Goal: Complete application form

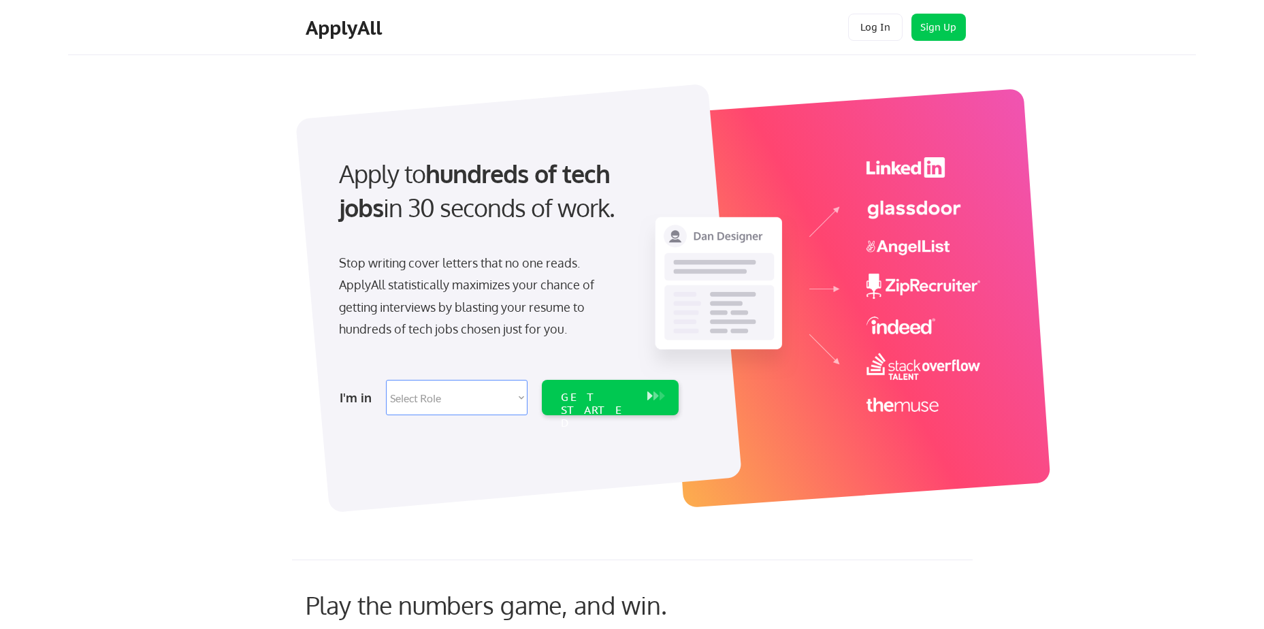
click at [521, 395] on select "Select Role Software Engineering Product Management Customer Success Sales UI/U…" at bounding box center [457, 397] width 142 height 35
select select ""marketing___comms""
click at [386, 380] on select "Select Role Software Engineering Product Management Customer Success Sales UI/U…" at bounding box center [457, 397] width 142 height 35
select select ""marketing___comms""
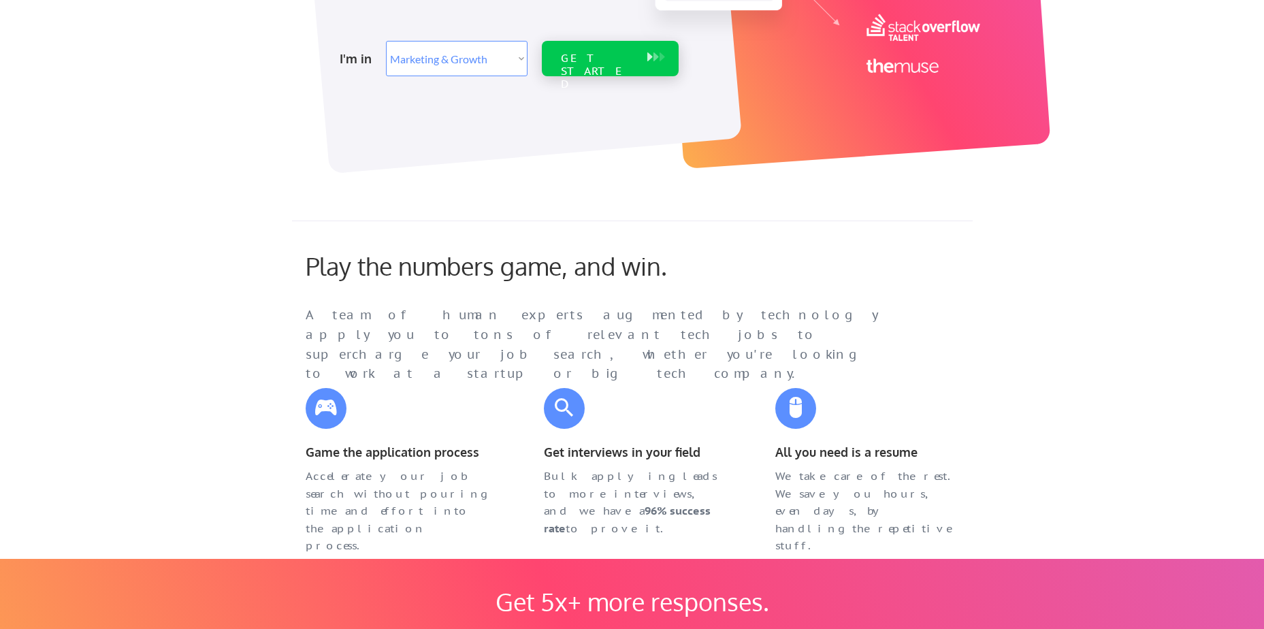
scroll to position [340, 0]
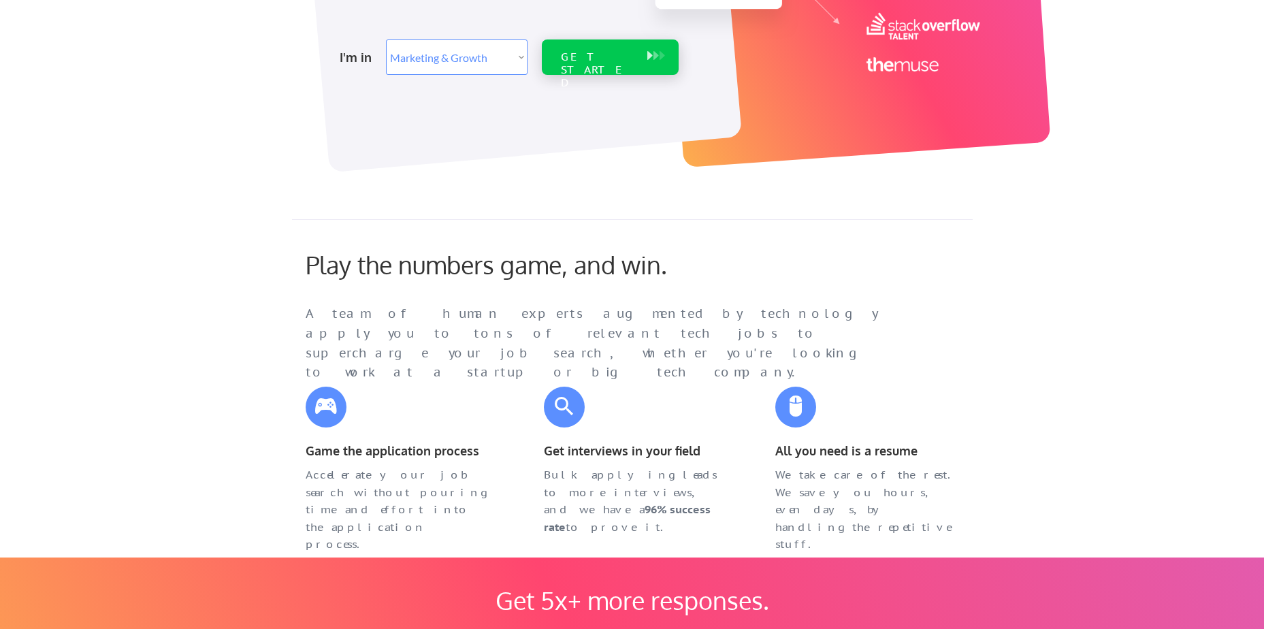
click at [595, 57] on div "GET STARTED" at bounding box center [597, 69] width 73 height 39
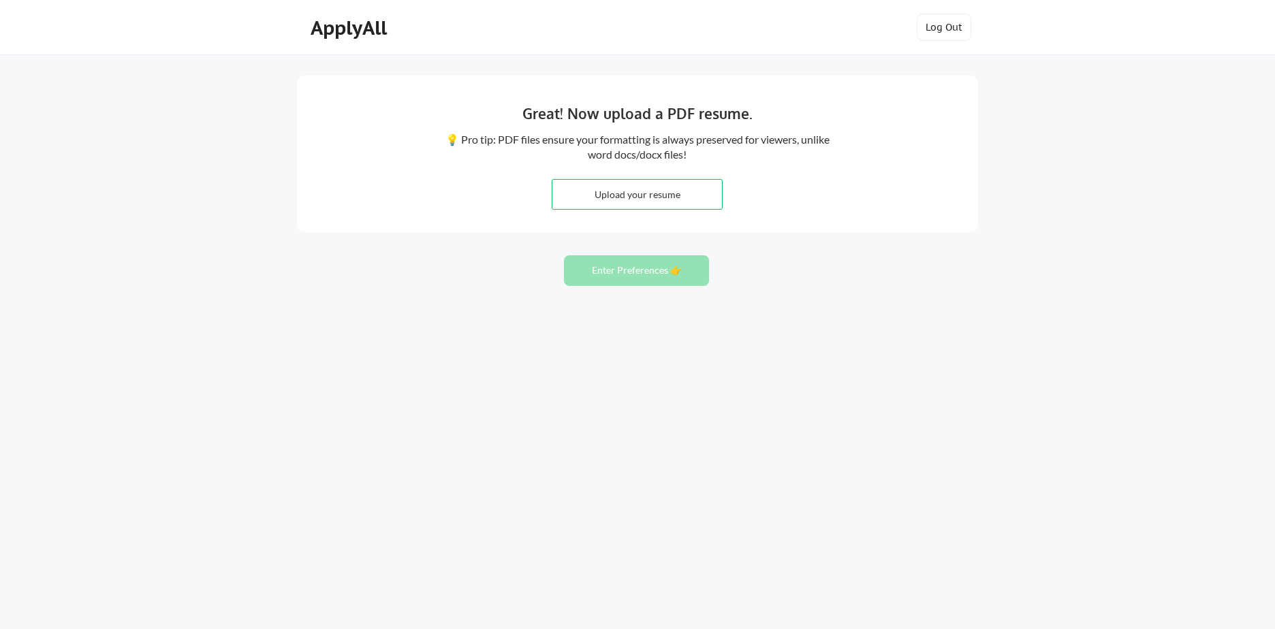
click at [639, 192] on input "file" at bounding box center [637, 194] width 170 height 29
type input "C:\fakepath\Forsythe_resume_20251002.pdf"
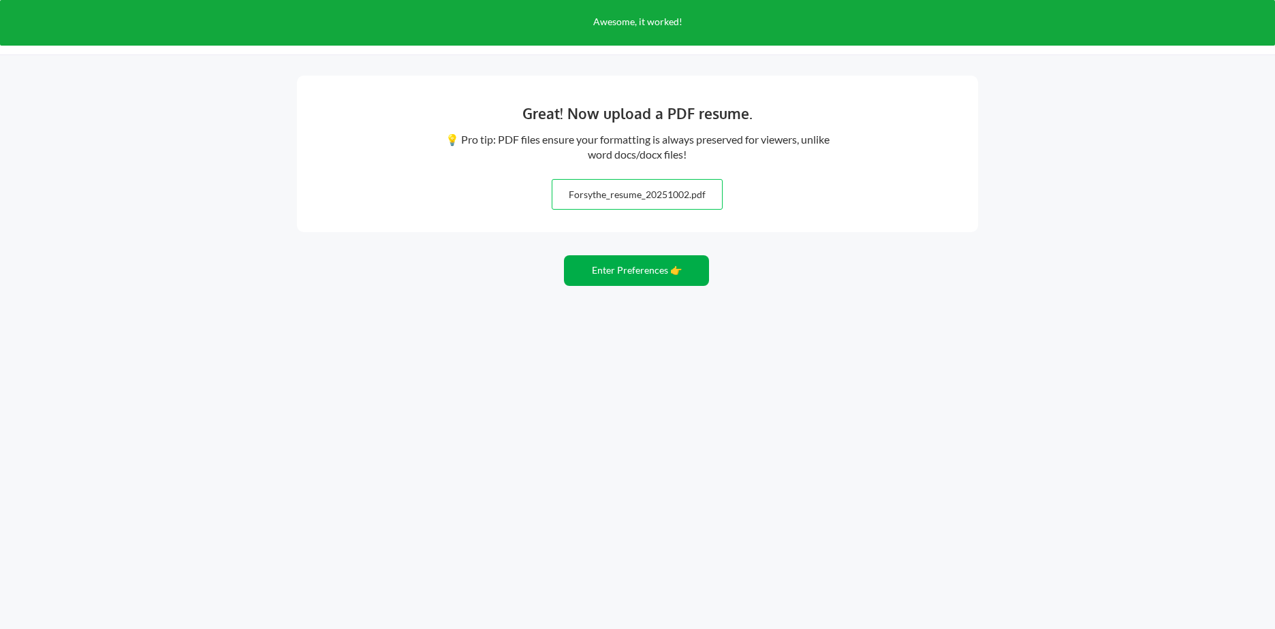
click at [620, 271] on button "Enter Preferences 👉" at bounding box center [636, 270] width 145 height 31
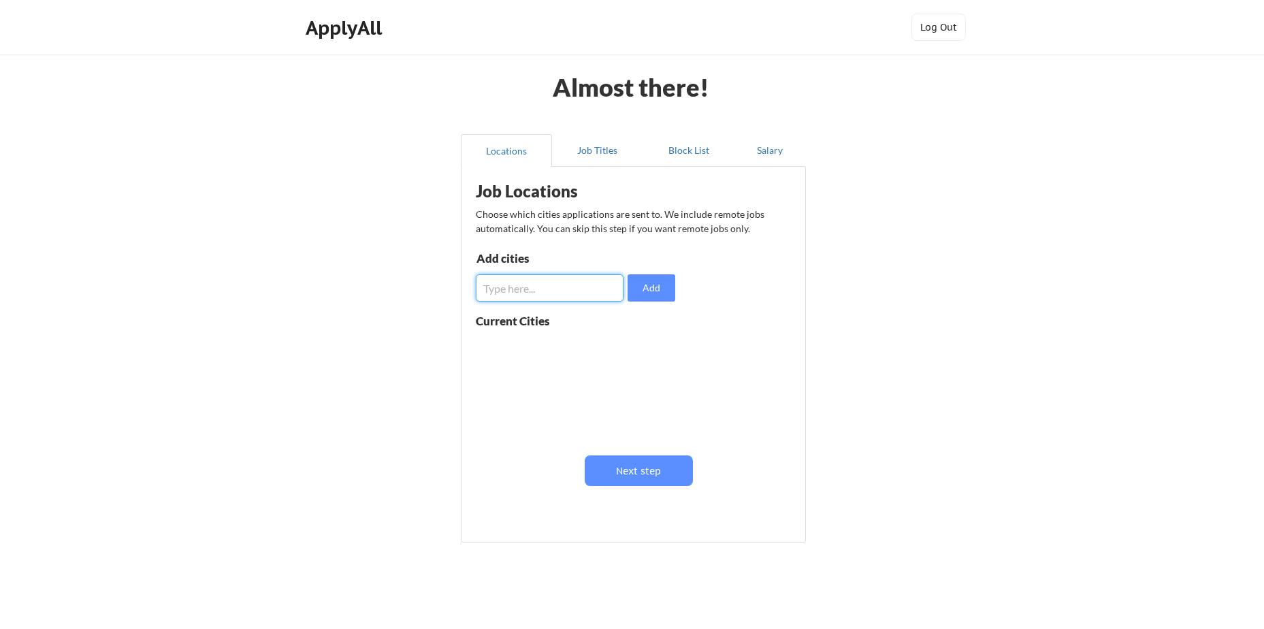
click at [545, 283] on input "input" at bounding box center [550, 287] width 148 height 27
type input "columbia"
click at [513, 284] on input "input" at bounding box center [550, 287] width 148 height 27
type input "Lexington"
click at [628, 347] on button at bounding box center [633, 347] width 10 height 10
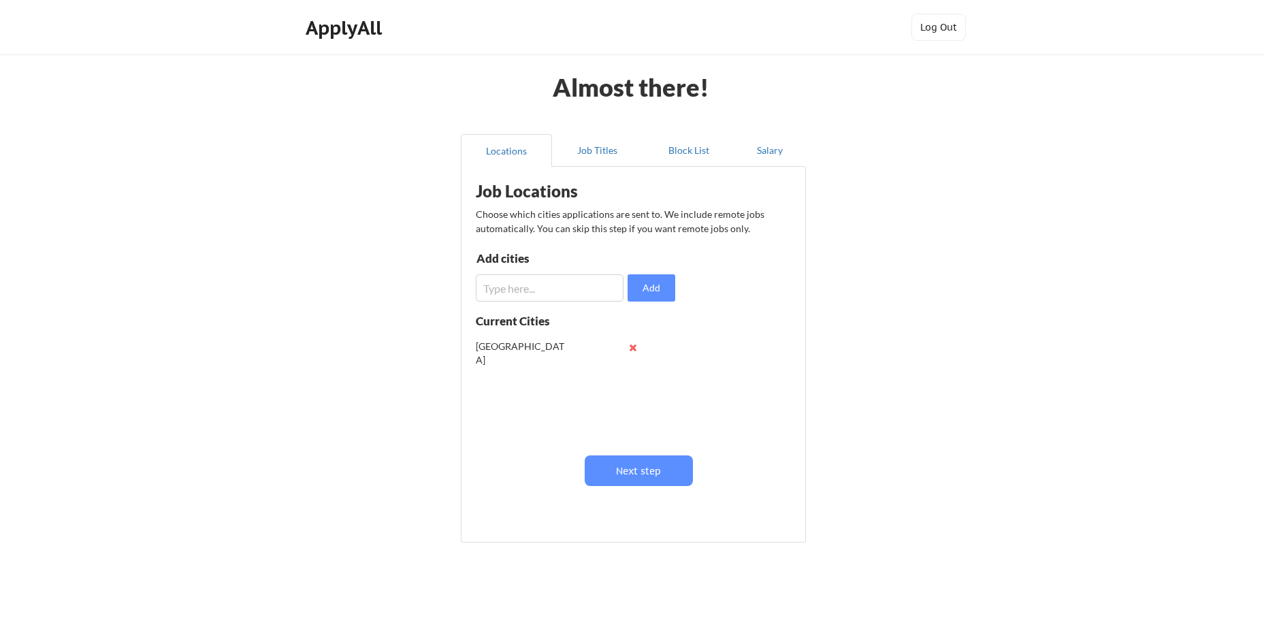
click at [517, 296] on input "input" at bounding box center [550, 287] width 148 height 27
type input "Columbia"
click at [652, 476] on button "Next step" at bounding box center [639, 471] width 108 height 31
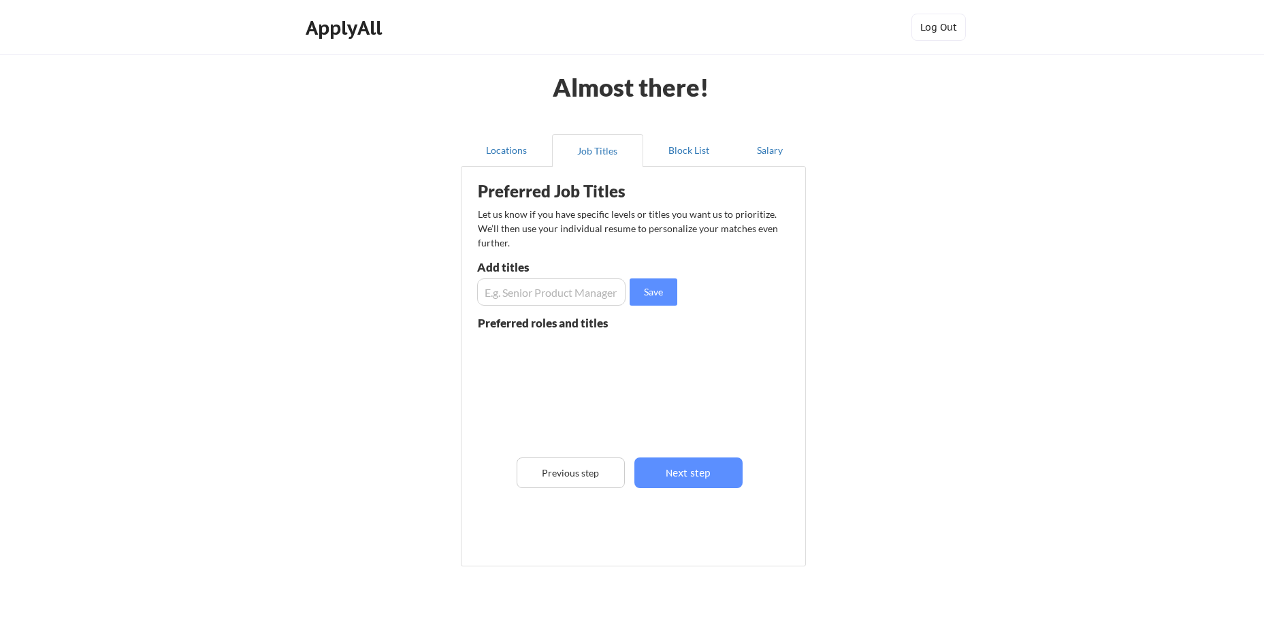
click at [541, 291] on input "input" at bounding box center [551, 291] width 148 height 27
type input "Director of Marketing"
click at [644, 298] on button "Save" at bounding box center [654, 291] width 48 height 27
click at [541, 294] on input "input" at bounding box center [551, 291] width 148 height 27
type input "Senior Marketing Manager"
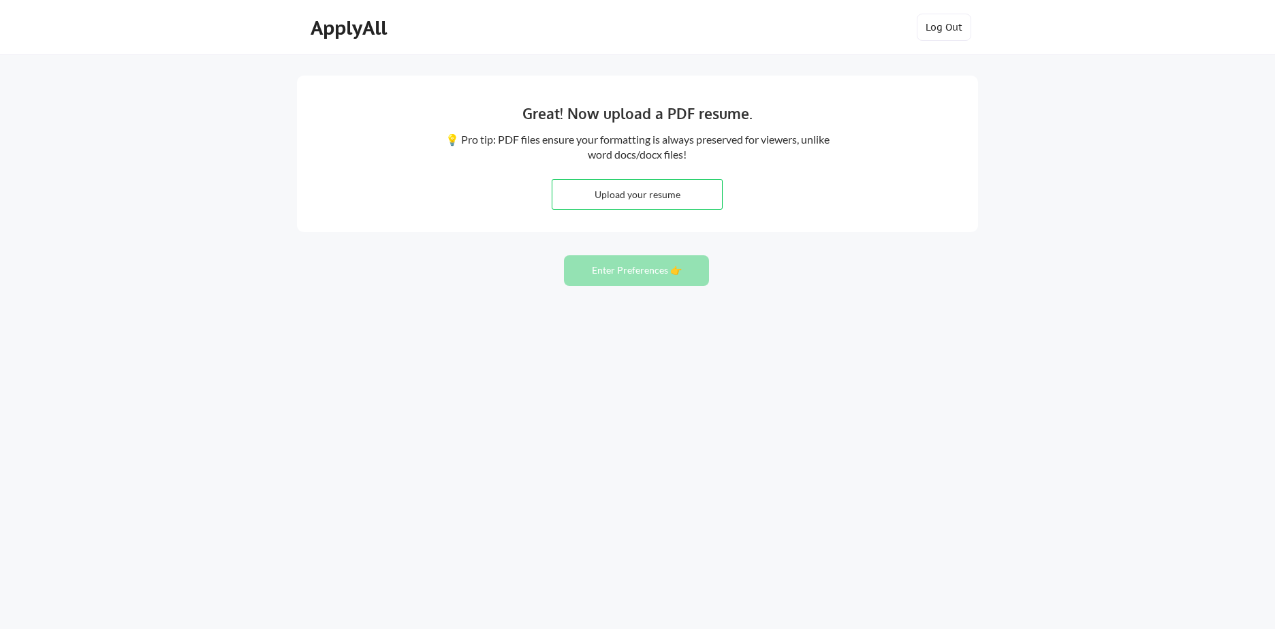
click at [635, 194] on input "file" at bounding box center [637, 194] width 170 height 29
type input "C:\fakepath\Forsythe_resume_20251002.pdf"
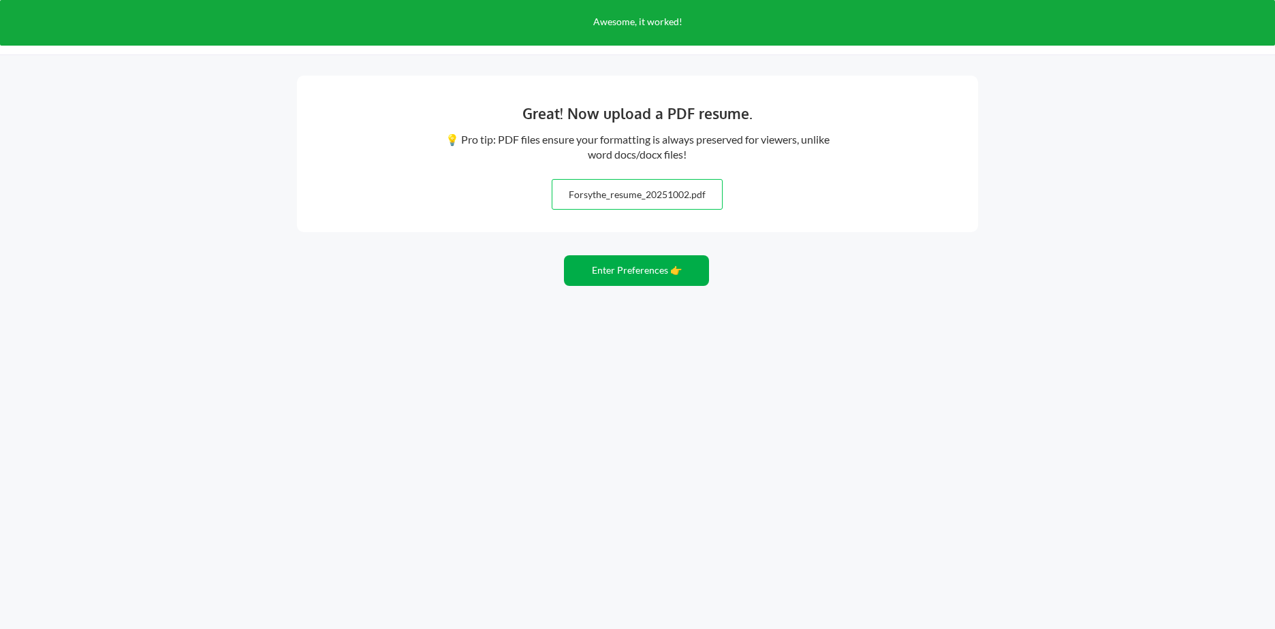
click at [643, 264] on button "Enter Preferences 👉" at bounding box center [636, 270] width 145 height 31
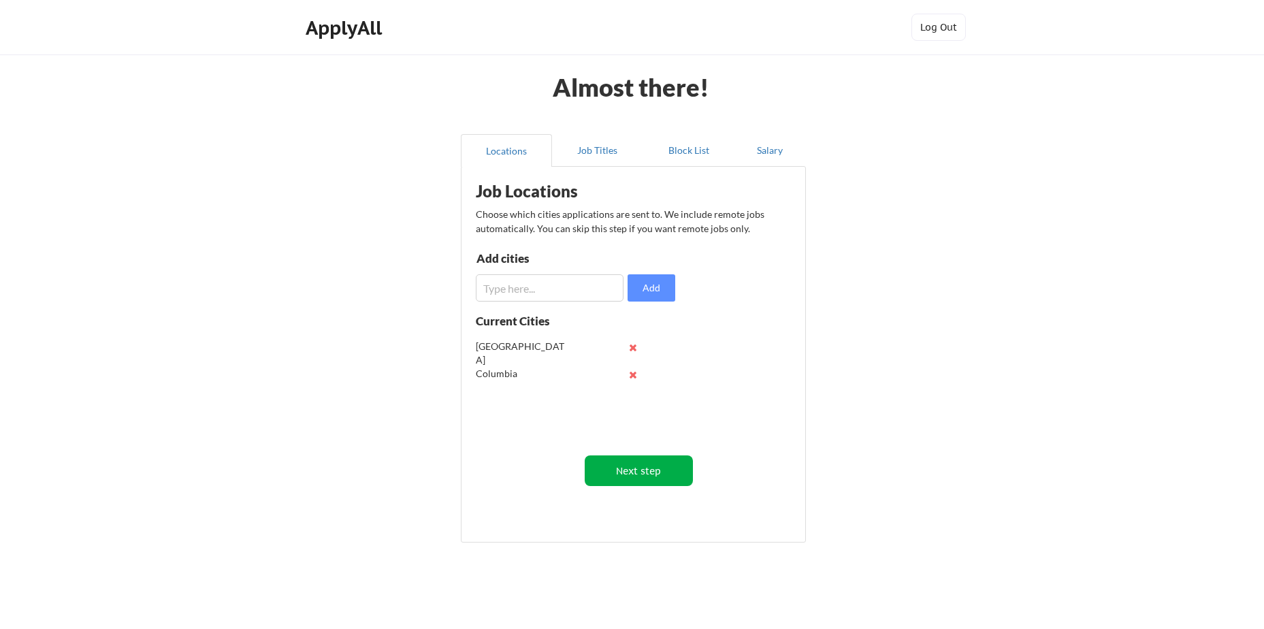
click at [652, 468] on button "Next step" at bounding box center [639, 471] width 108 height 31
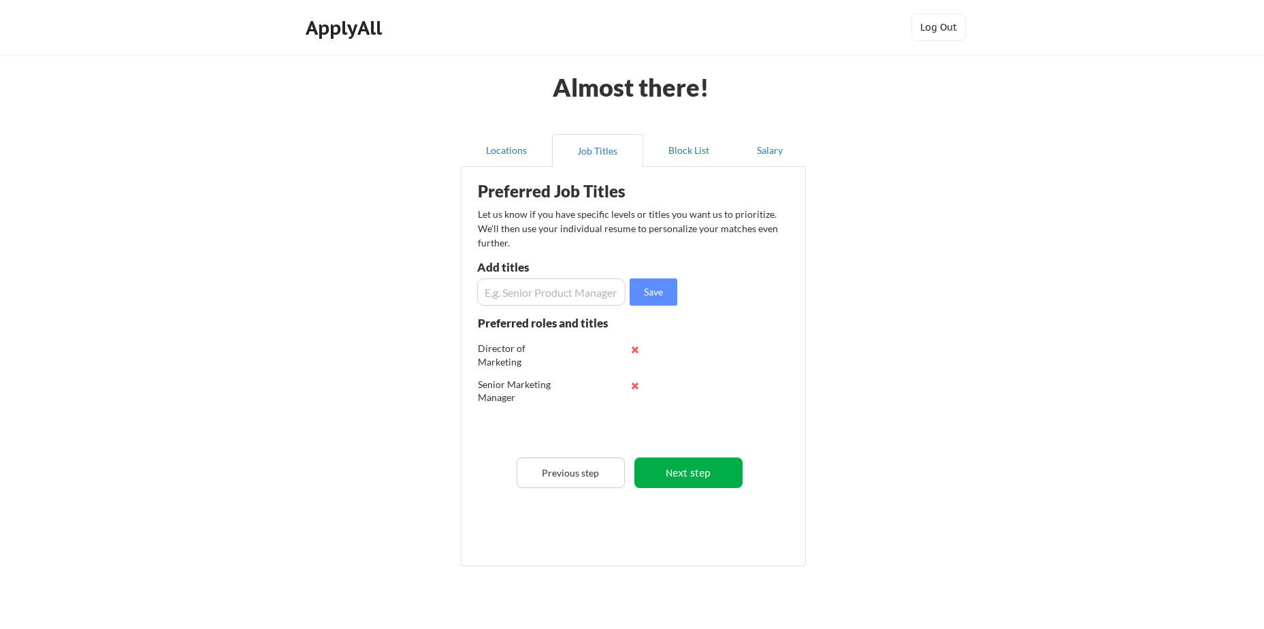
click at [692, 472] on button "Next step" at bounding box center [689, 473] width 108 height 31
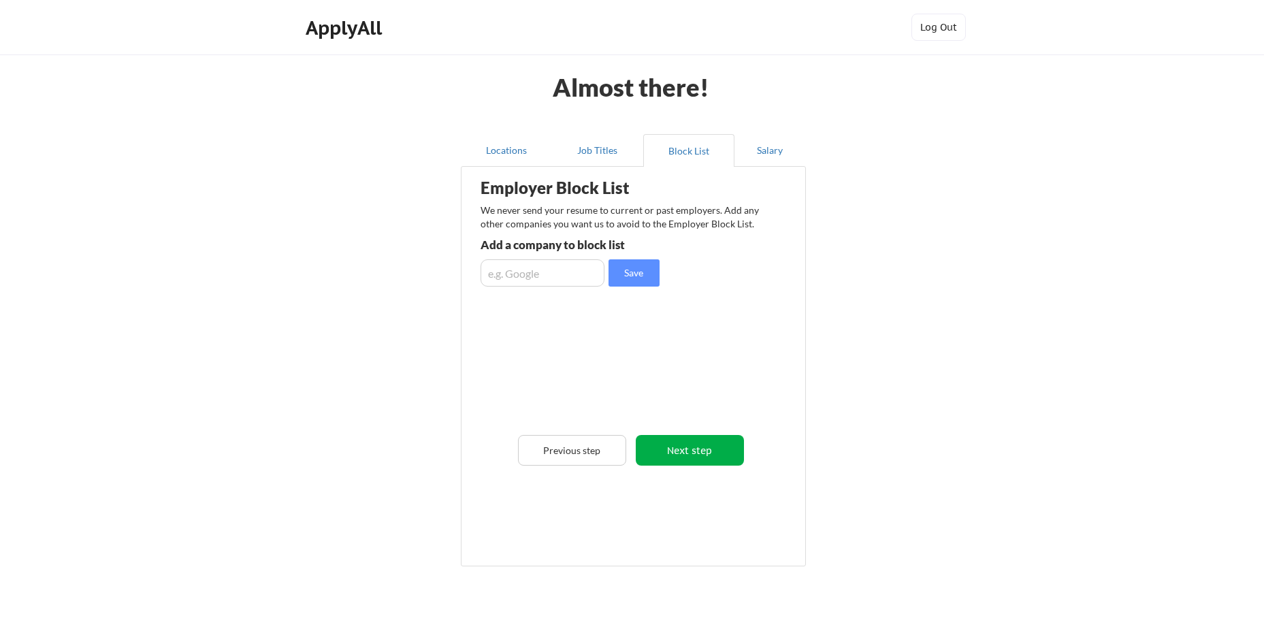
click at [690, 452] on button "Next step" at bounding box center [690, 450] width 108 height 31
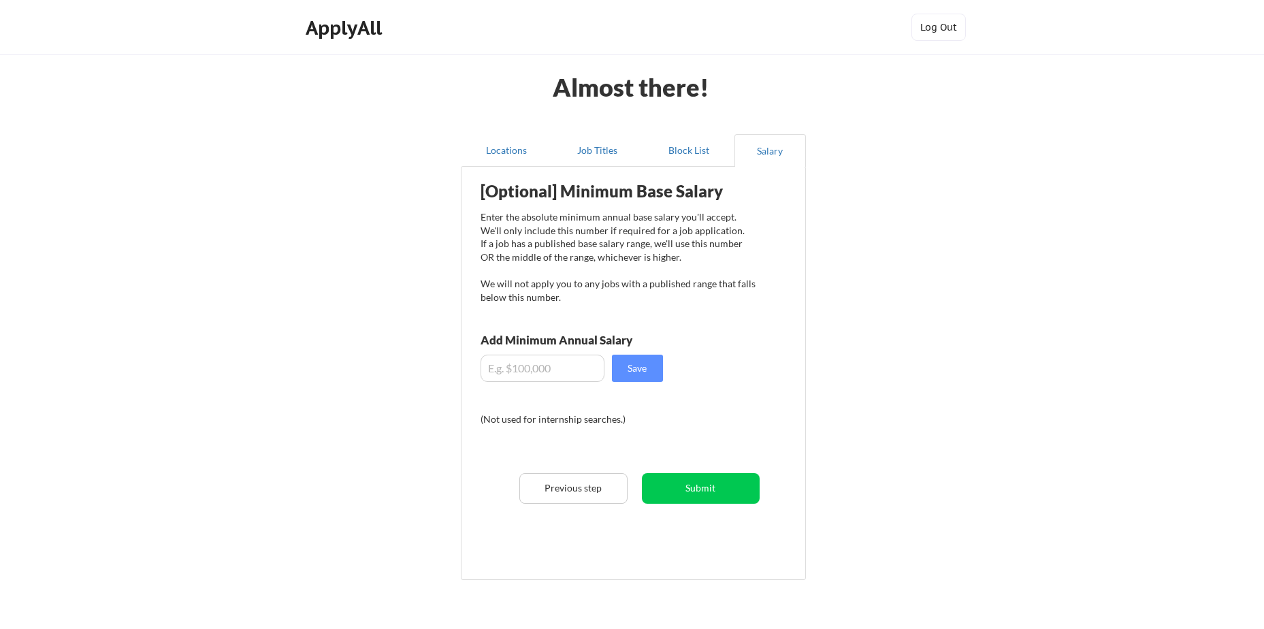
click at [563, 375] on input "input" at bounding box center [543, 368] width 124 height 27
type input "$155,000"
click at [626, 364] on button "Save" at bounding box center [637, 368] width 51 height 27
click at [689, 483] on button "Submit" at bounding box center [701, 488] width 118 height 31
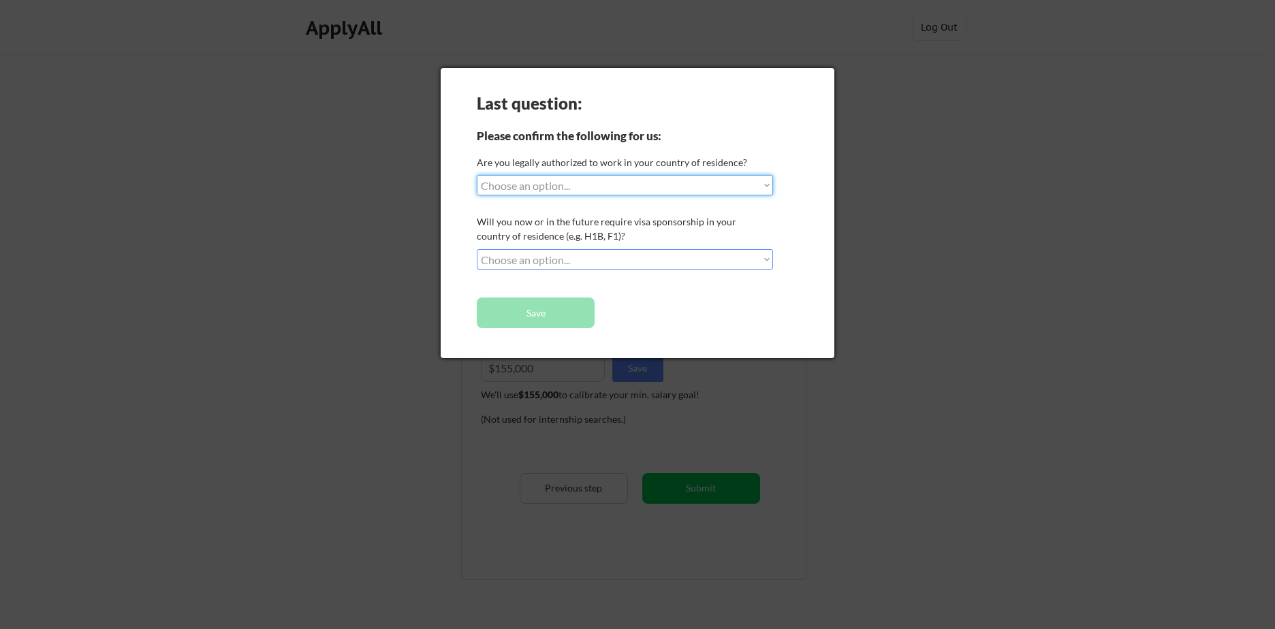
click at [560, 186] on select "Choose an option... Yes, I am a US Citizen Yes, I am a Canadian Citizen Yes, I …" at bounding box center [625, 185] width 296 height 20
select select ""yes__i_am_a_us_citizen""
click at [477, 175] on select "Choose an option... Yes, I am a US Citizen Yes, I am a Canadian Citizen Yes, I …" at bounding box center [625, 185] width 296 height 20
click at [558, 258] on select "Choose an option... No, I will not need sponsorship Yes, I will need sponsorship" at bounding box center [625, 259] width 296 height 20
select select ""no__i_will_not_need_sponsorship""
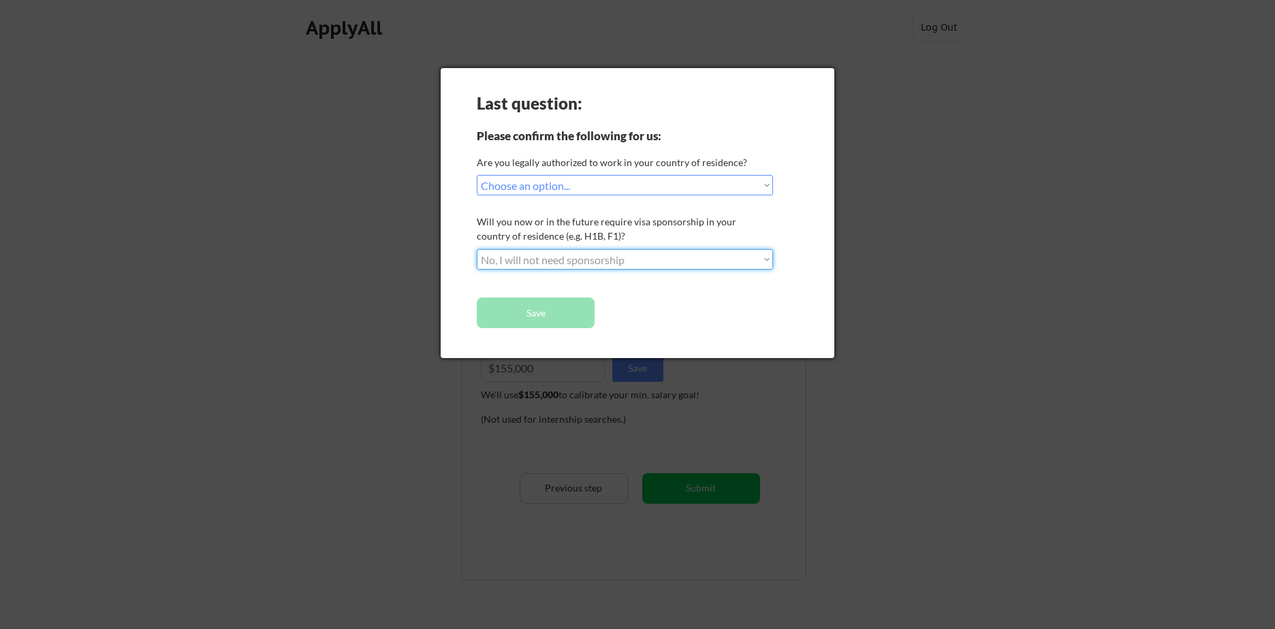
click at [477, 249] on select "Choose an option... No, I will not need sponsorship Yes, I will need sponsorship" at bounding box center [625, 259] width 296 height 20
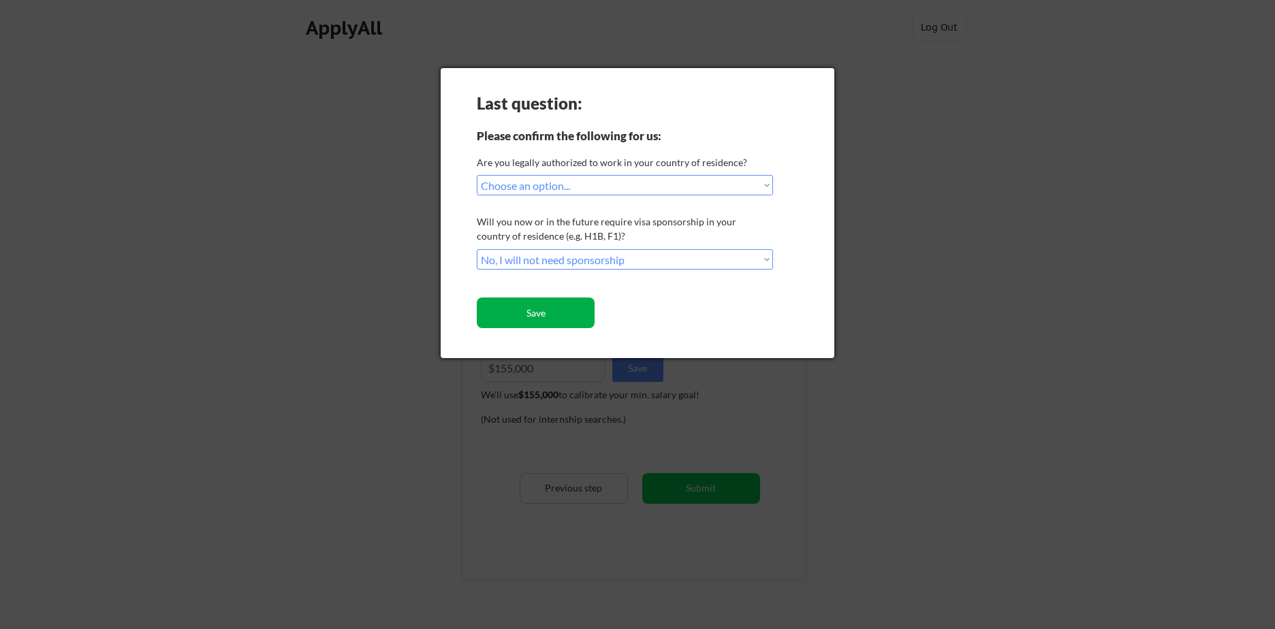
click at [543, 314] on button "Save" at bounding box center [536, 313] width 118 height 31
